Goal: Information Seeking & Learning: Find specific fact

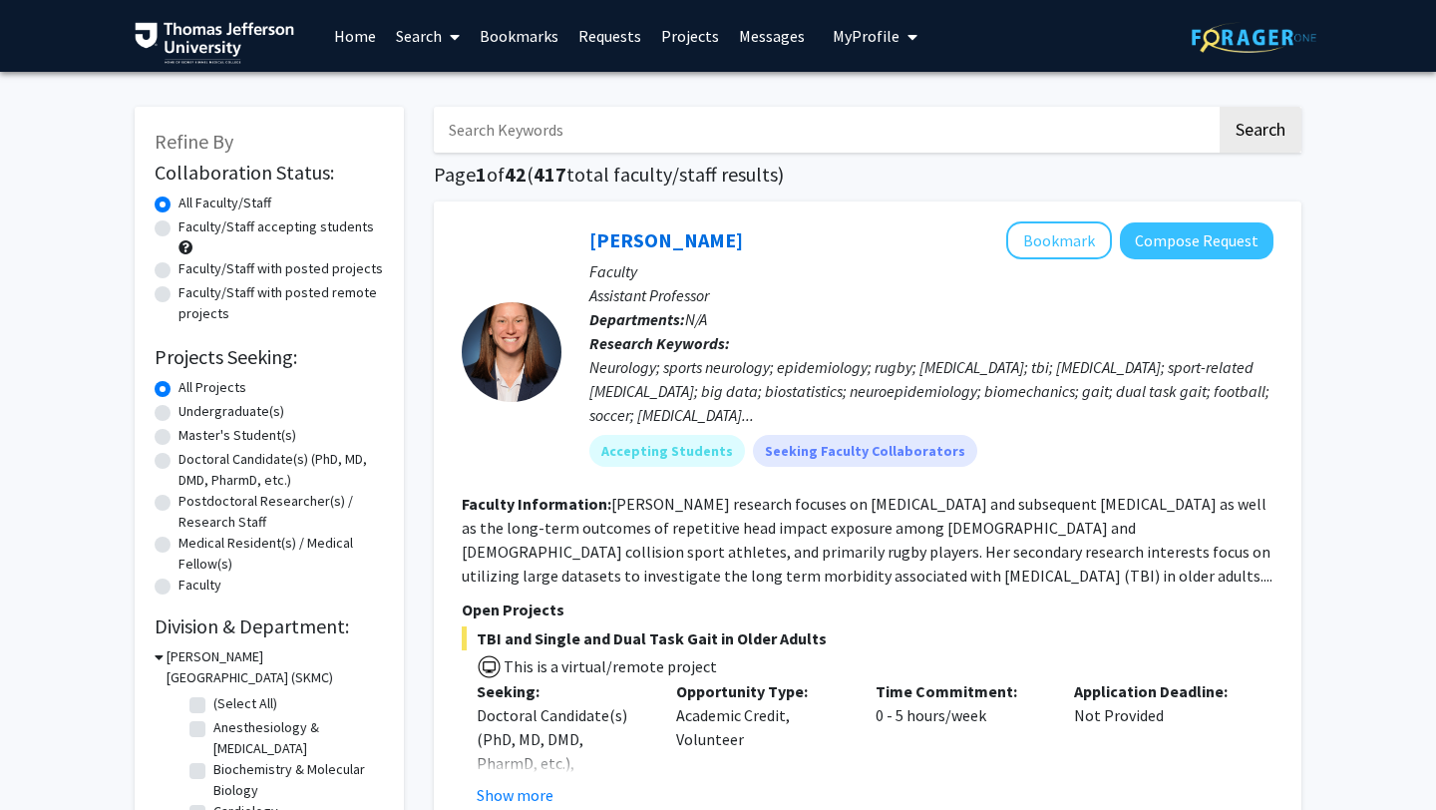
click at [686, 121] on input "Search Keywords" at bounding box center [825, 130] width 783 height 46
type input "[PERSON_NAME]"
click at [1219, 107] on button "Search" at bounding box center [1260, 130] width 82 height 46
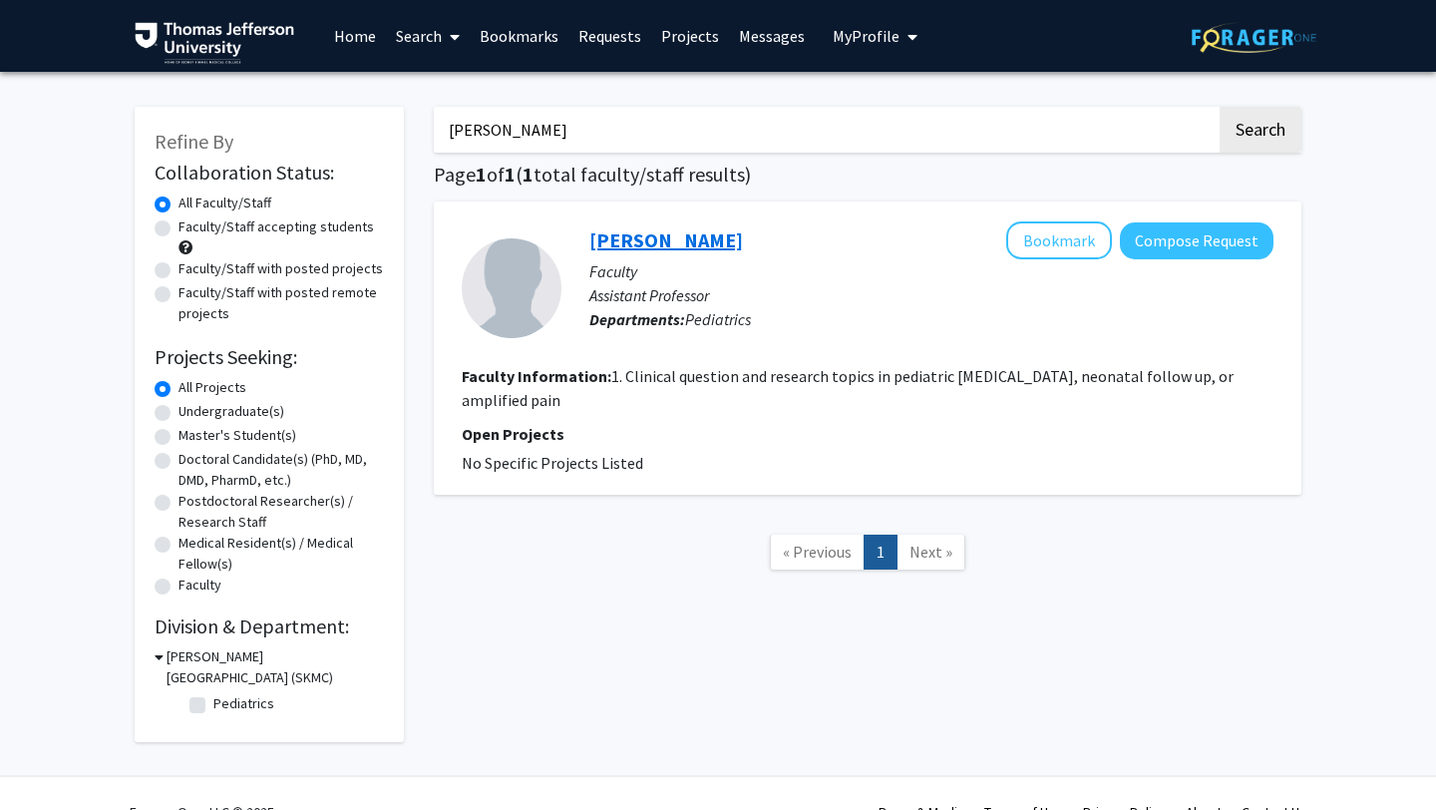
click at [662, 241] on link "[PERSON_NAME]" at bounding box center [666, 239] width 154 height 25
click at [509, 125] on input "[PERSON_NAME]" at bounding box center [825, 130] width 783 height 46
click at [509, 126] on input "[PERSON_NAME]" at bounding box center [825, 130] width 783 height 46
type input "[PERSON_NAME]"
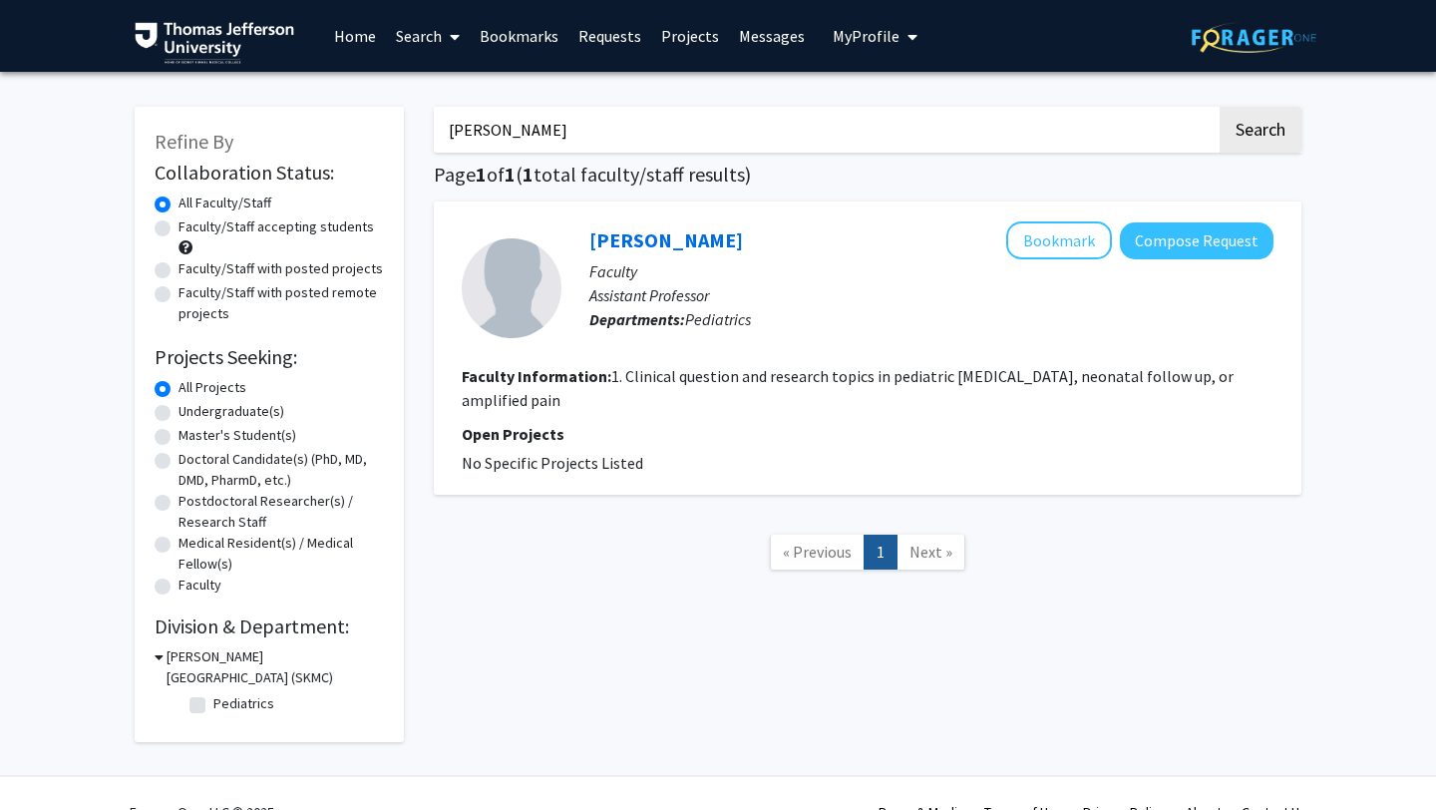
click at [1219, 107] on button "Search" at bounding box center [1260, 130] width 82 height 46
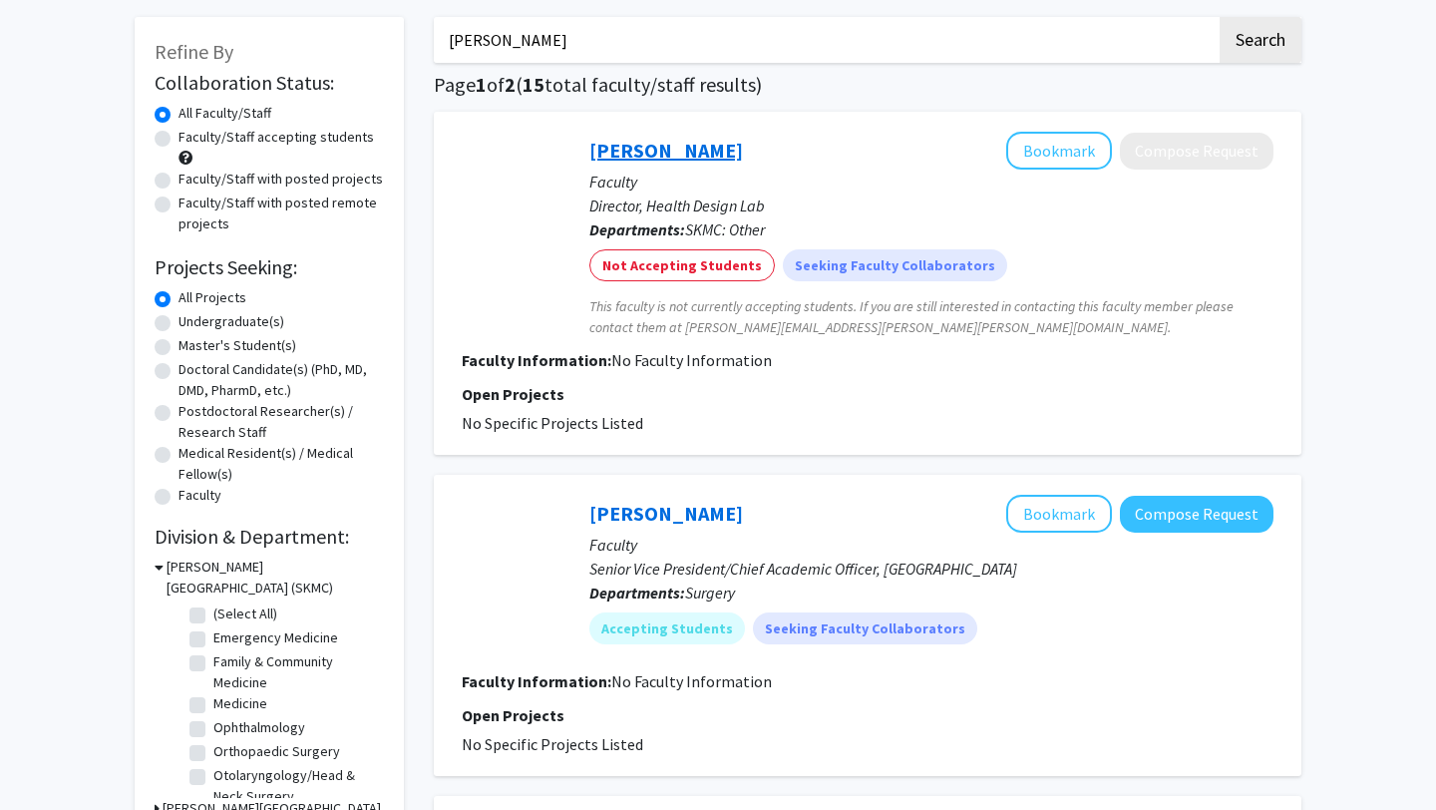
scroll to position [79, 0]
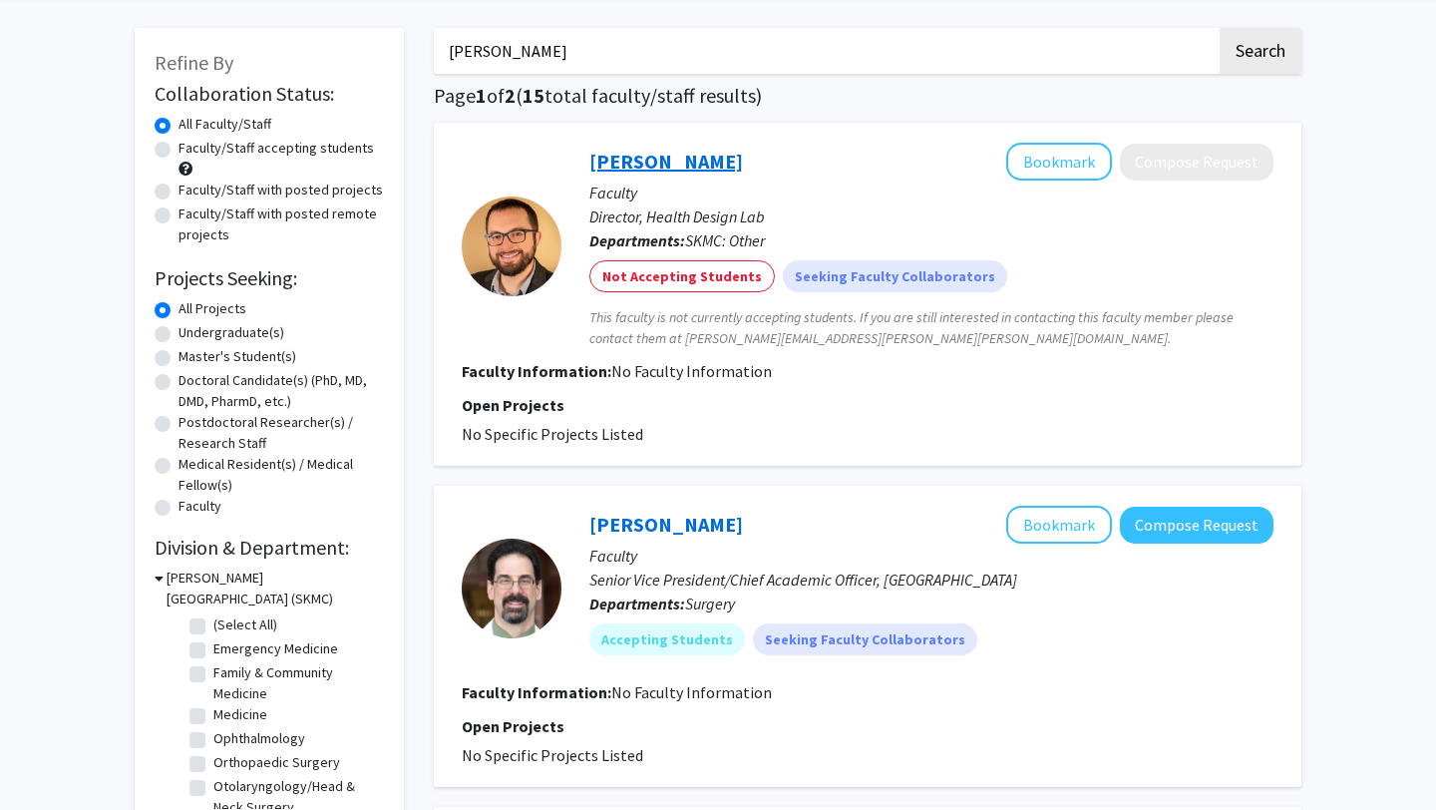
click at [647, 157] on link "[PERSON_NAME]" at bounding box center [666, 161] width 154 height 25
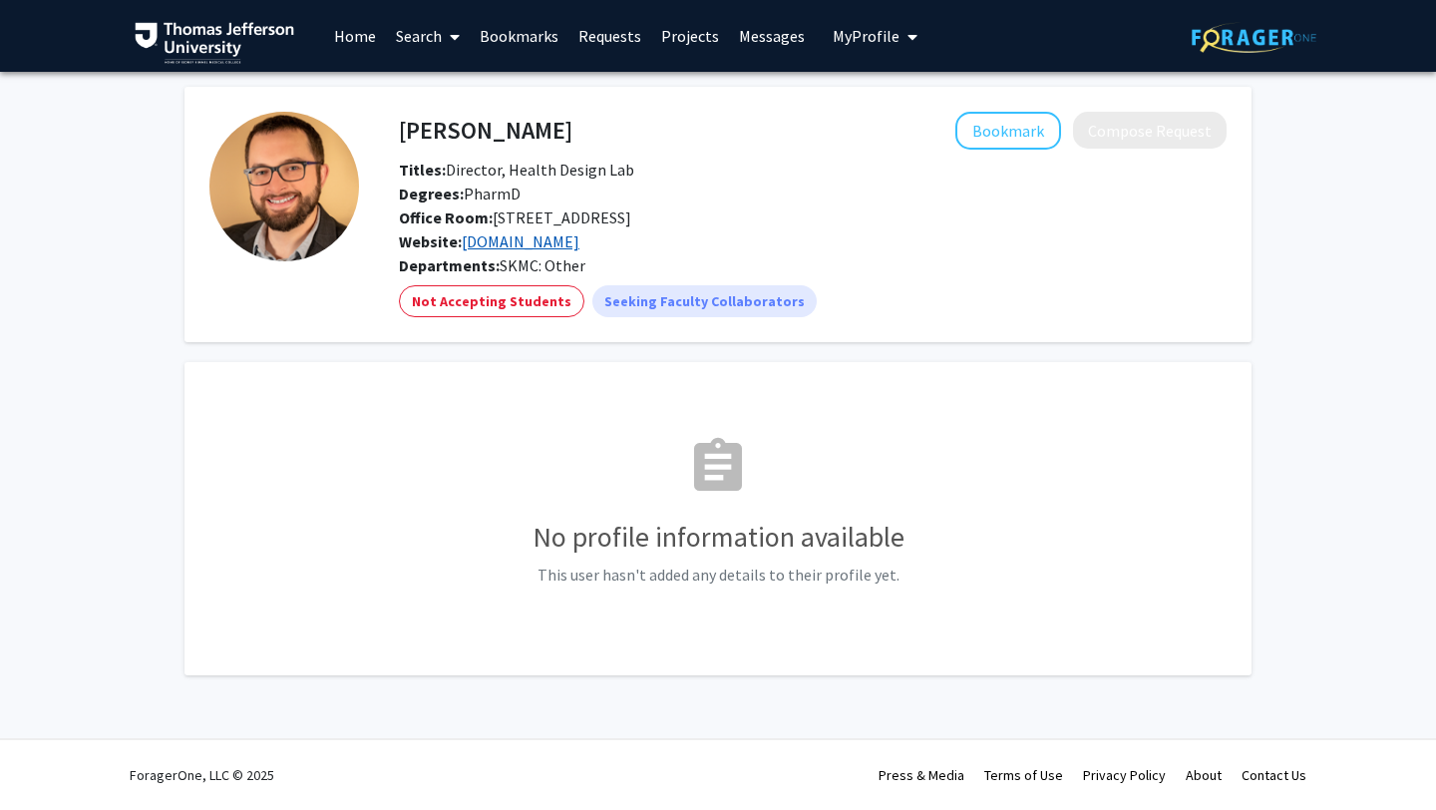
click at [495, 243] on link "[DOMAIN_NAME]" at bounding box center [521, 241] width 118 height 20
